Goal: Connect with others: Connect with others

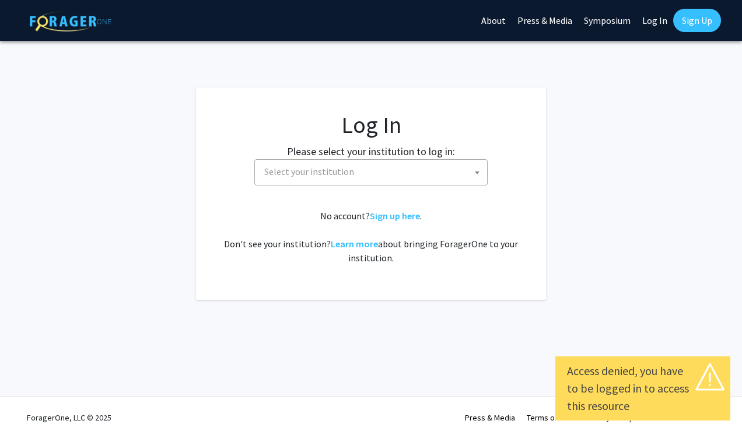
select select
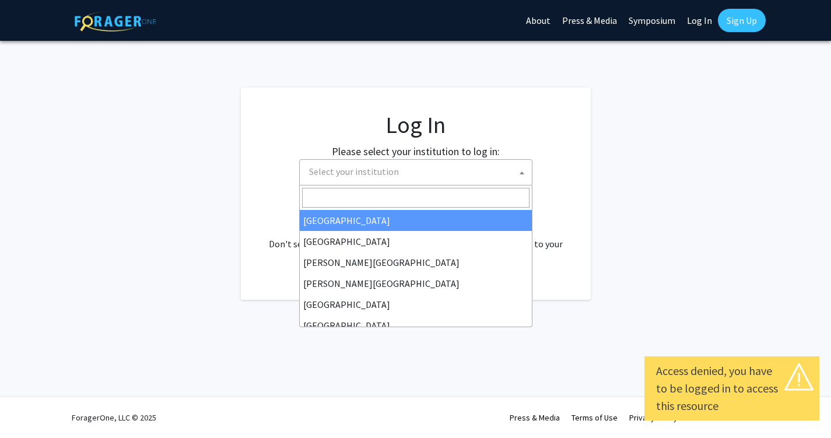
click at [518, 174] on span at bounding box center [522, 173] width 12 height 26
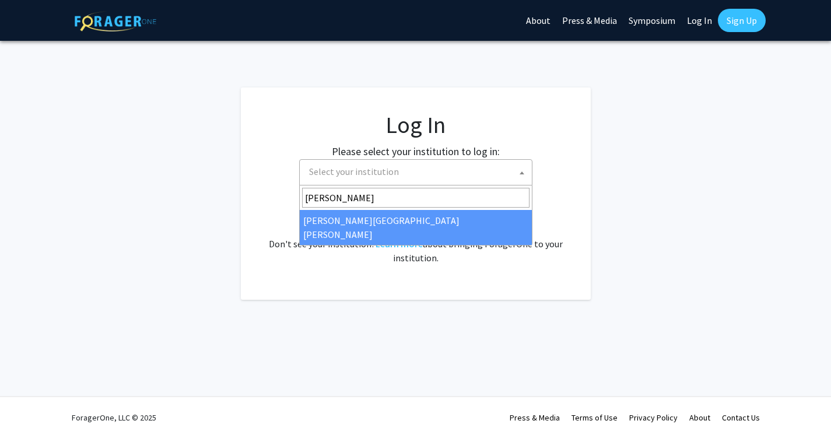
type input "[PERSON_NAME]"
select select "1"
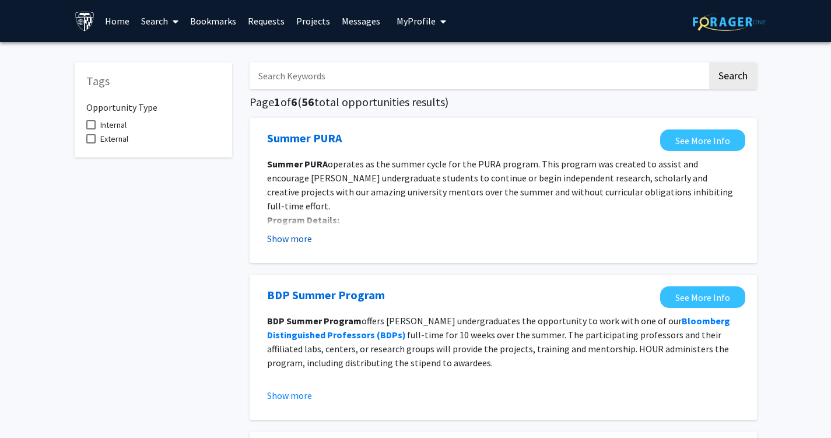
click at [304, 236] on button "Show more" at bounding box center [289, 238] width 45 height 14
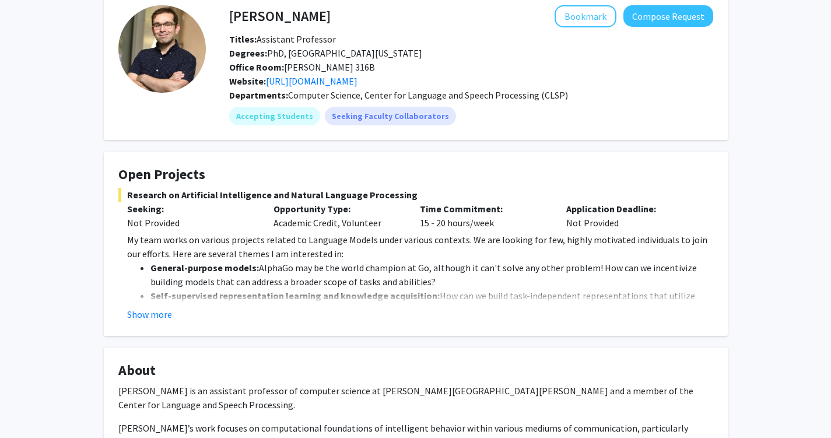
scroll to position [62, 0]
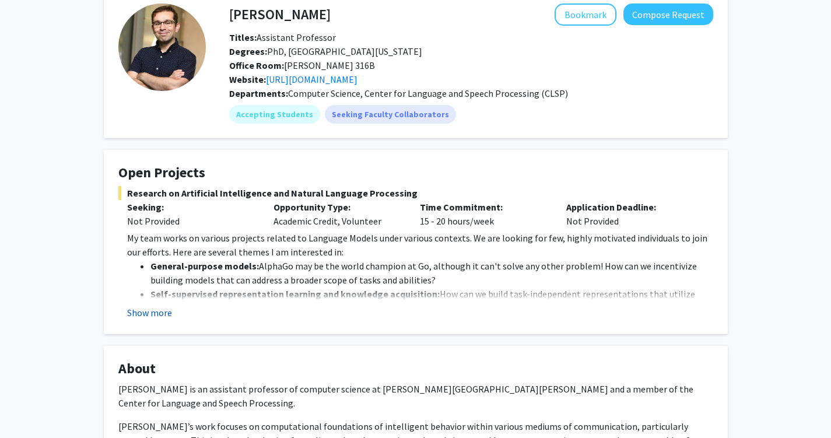
click at [167, 306] on button "Show more" at bounding box center [149, 313] width 45 height 14
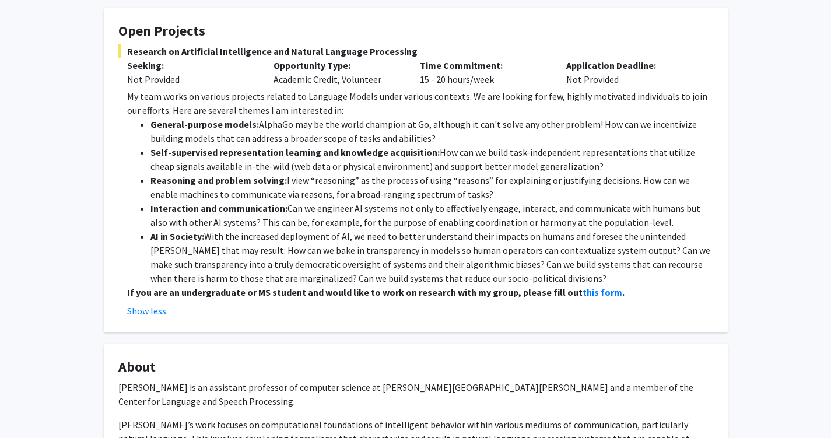
scroll to position [205, 0]
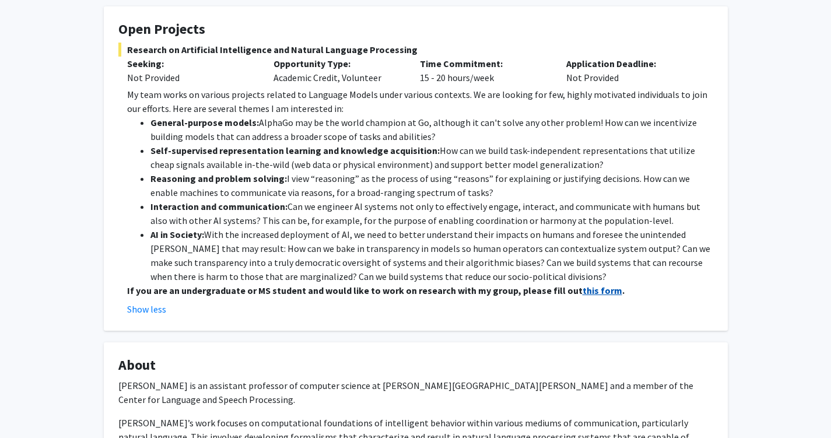
click at [582, 292] on strong "this form" at bounding box center [602, 291] width 40 height 12
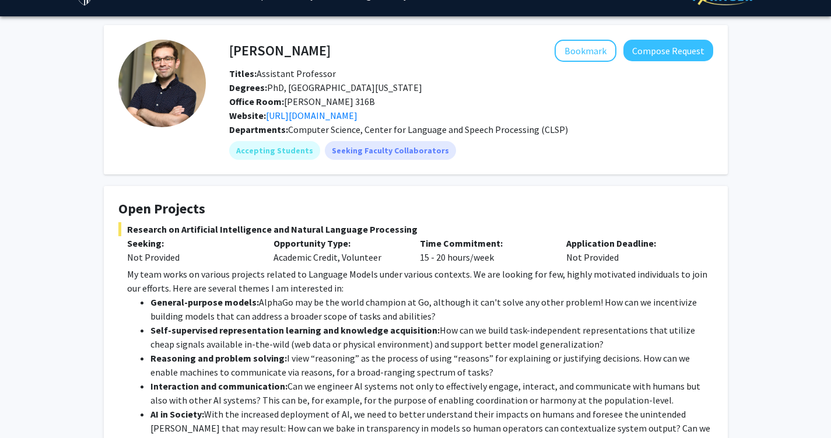
scroll to position [0, 0]
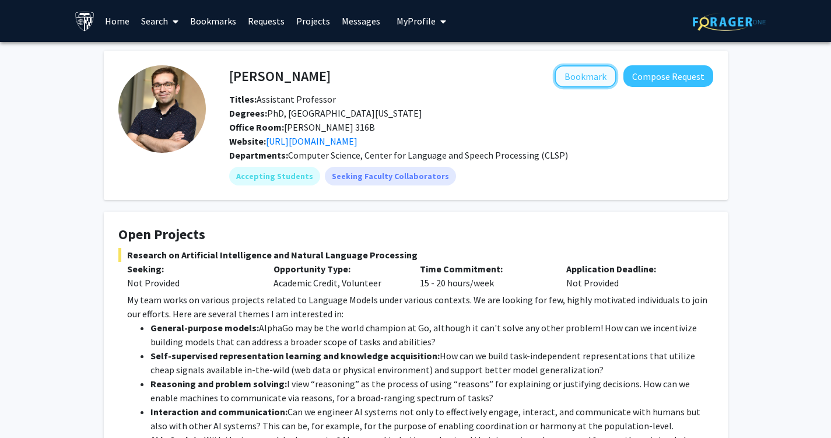
click at [589, 73] on button "Bookmark" at bounding box center [585, 76] width 62 height 22
